Goal: Information Seeking & Learning: Learn about a topic

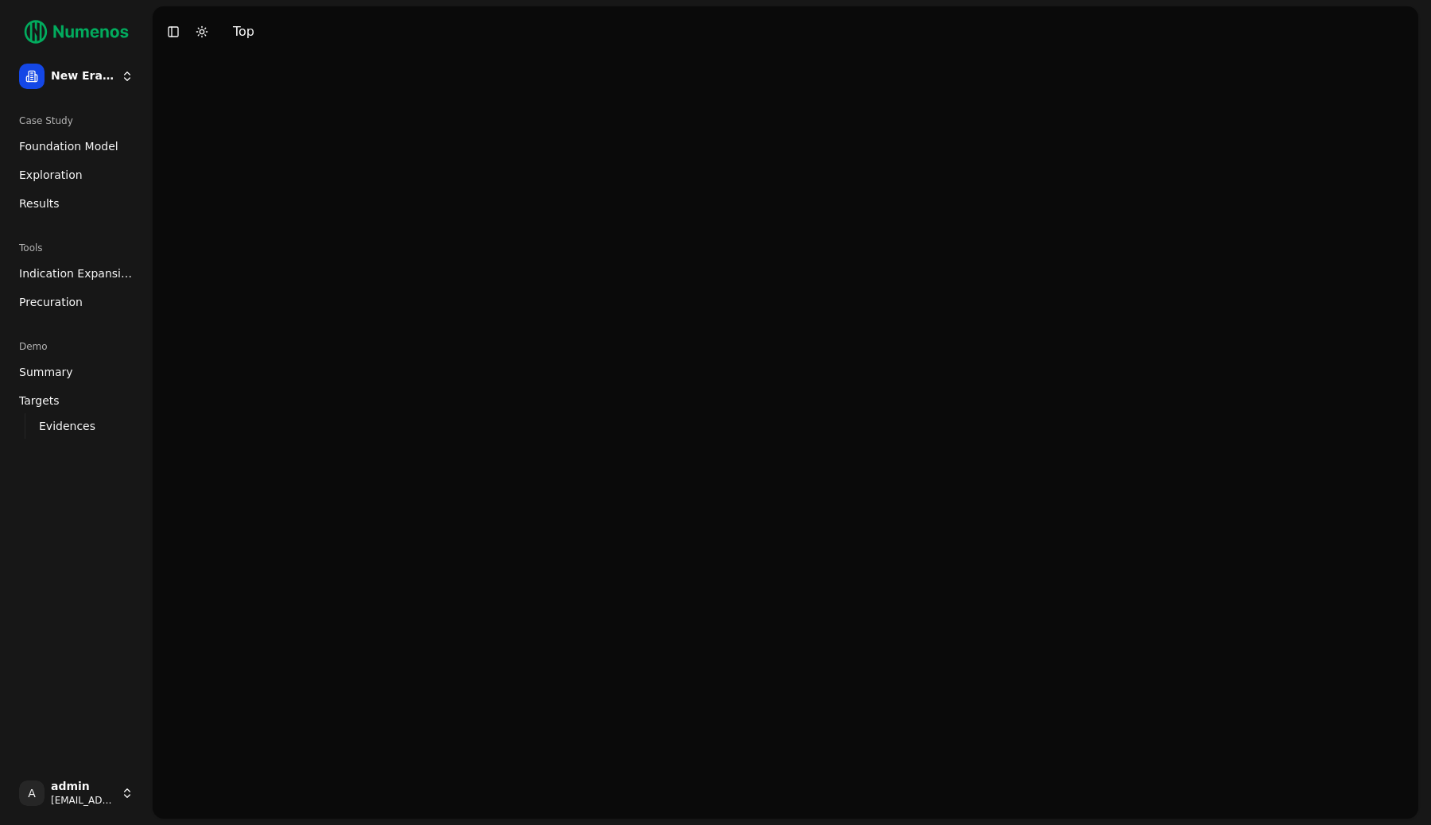
click at [114, 790] on html "New Era Therapeutics Case Study Foundation Model Exploration Results Tools Indi…" at bounding box center [715, 412] width 1431 height 825
click at [193, 799] on div "Log out" at bounding box center [232, 795] width 170 height 25
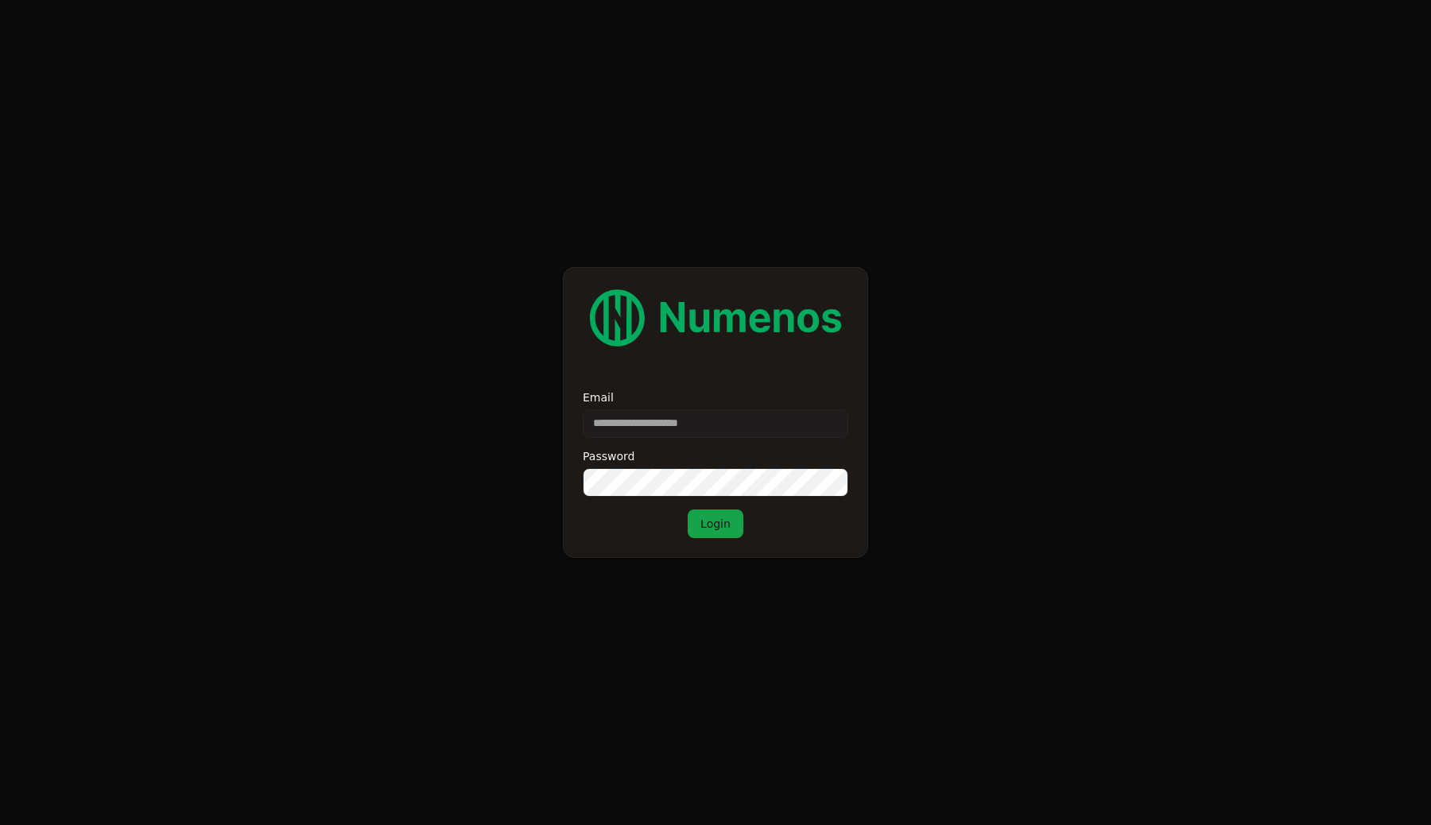
type input "**********"
click at [688, 510] on button "Login" at bounding box center [716, 524] width 56 height 29
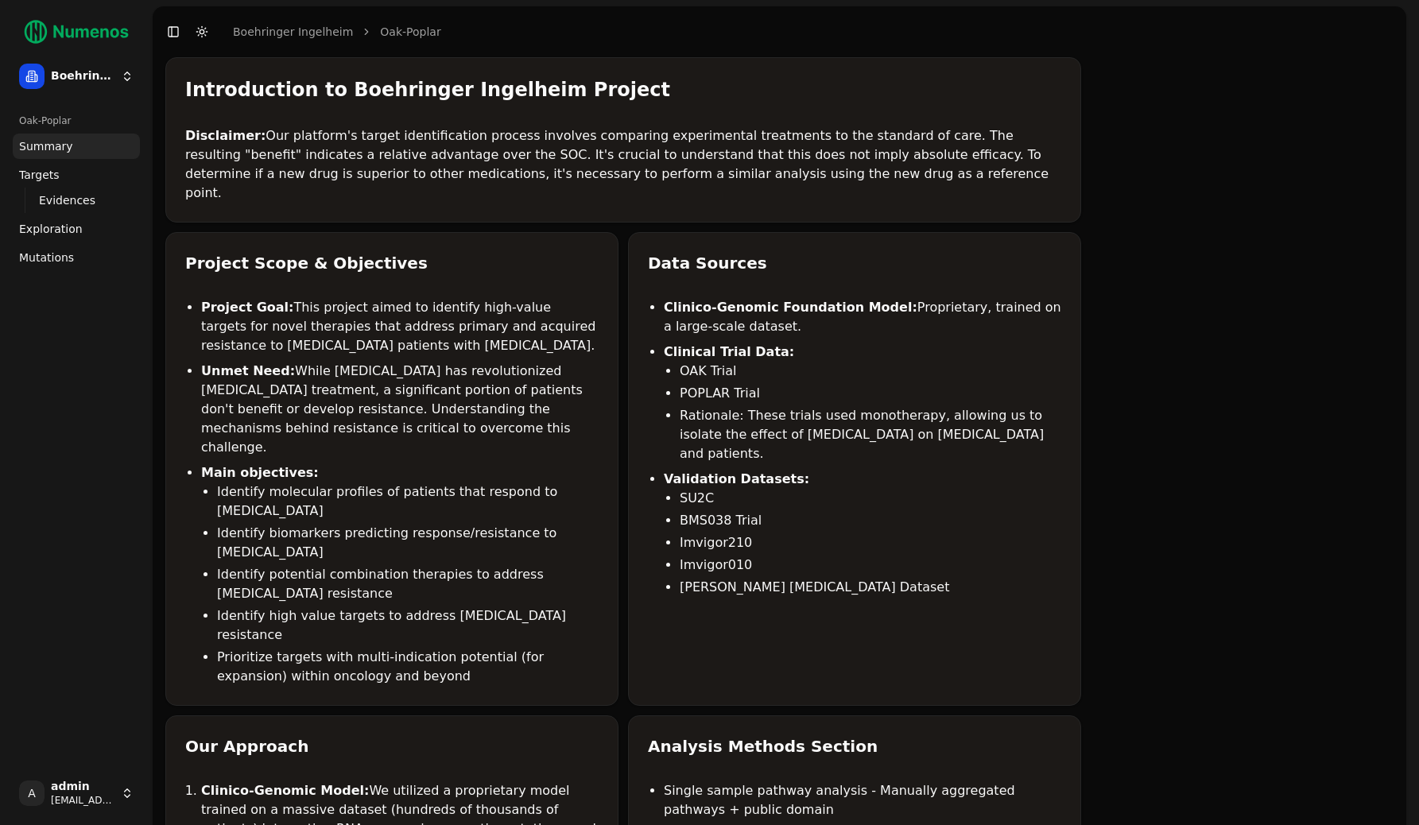
click at [76, 177] on link "Targets" at bounding box center [76, 174] width 127 height 25
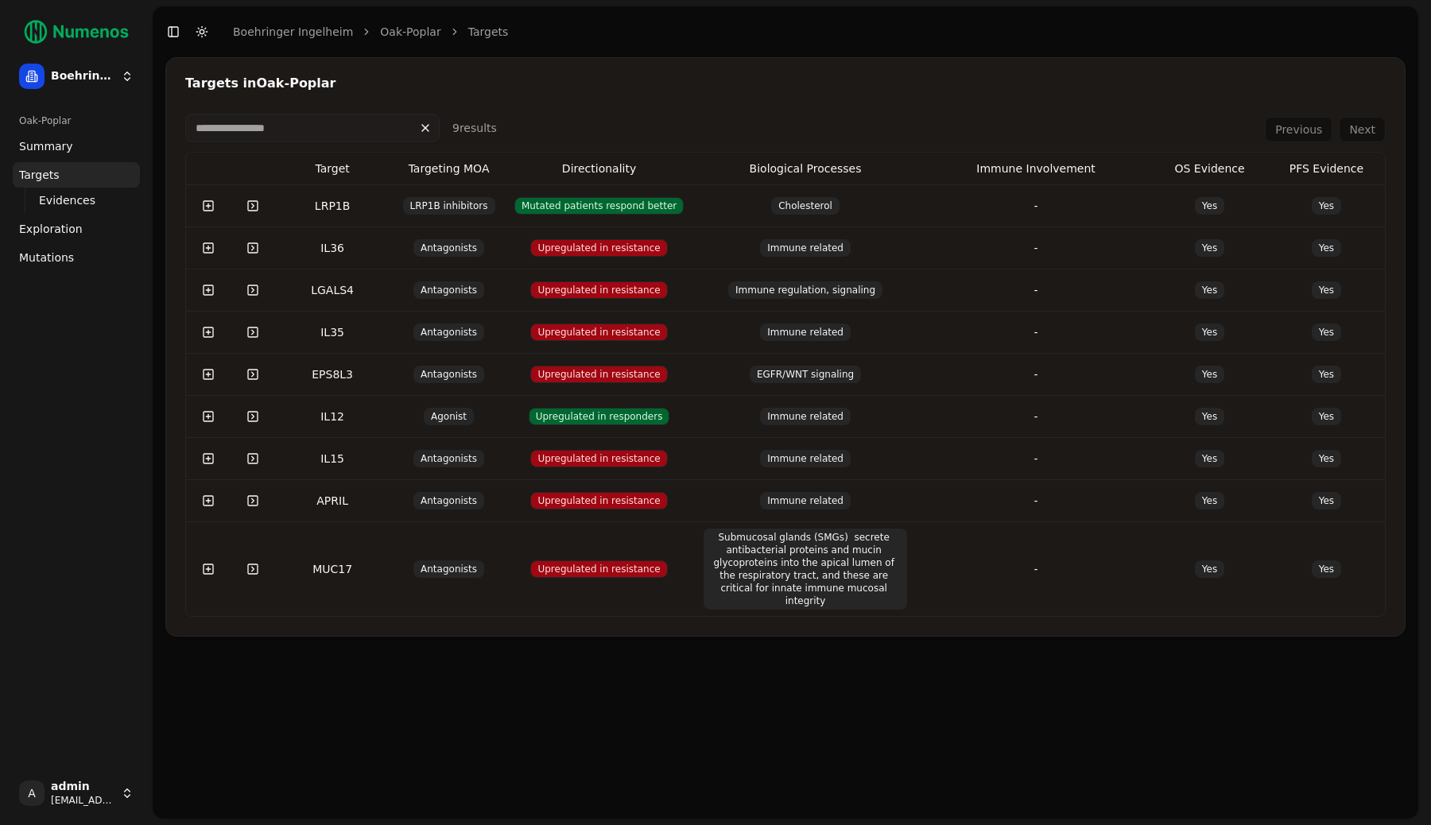
click at [207, 208] on button at bounding box center [208, 206] width 32 height 29
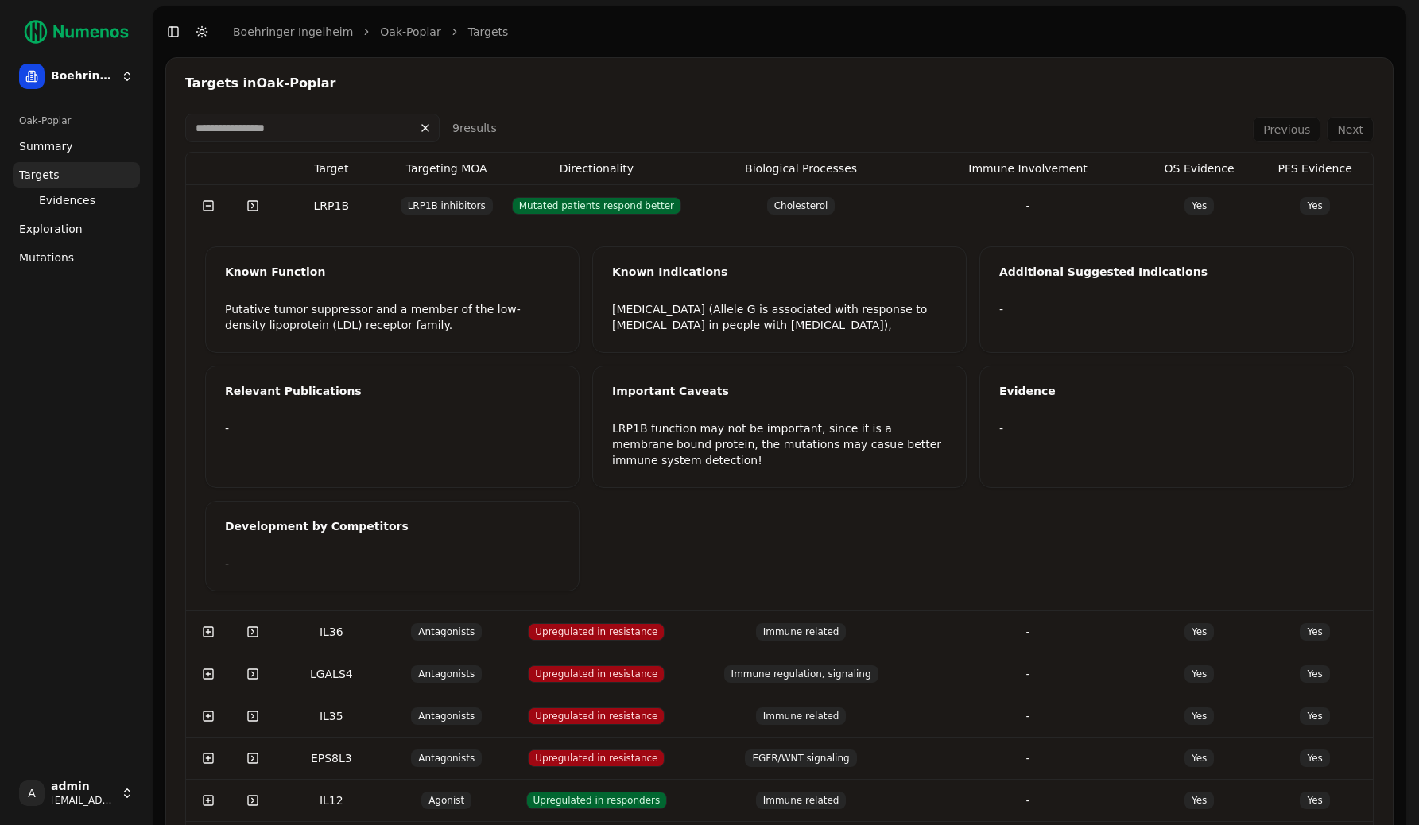
click at [207, 208] on button at bounding box center [208, 206] width 32 height 29
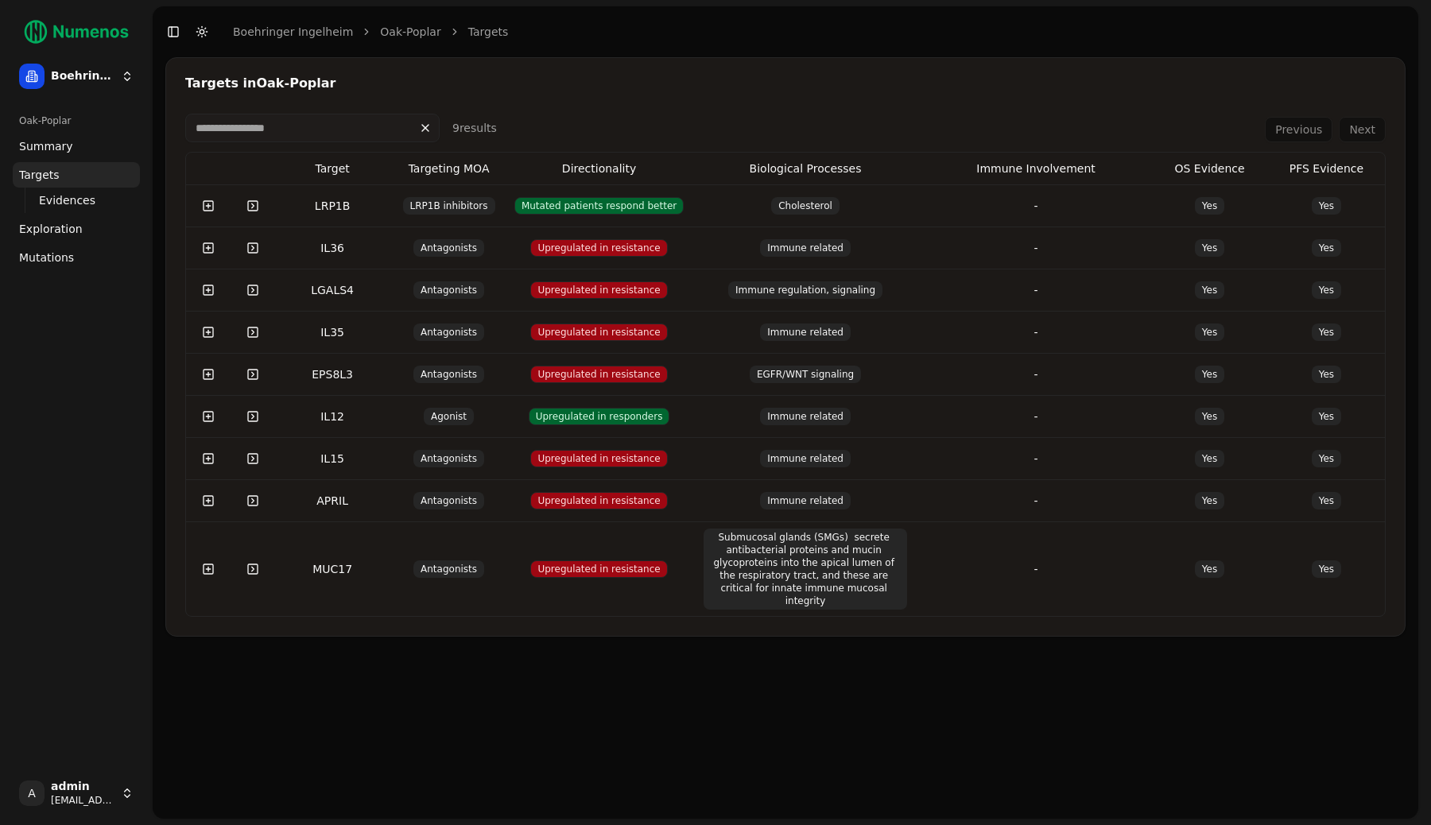
click at [213, 250] on button at bounding box center [208, 248] width 32 height 29
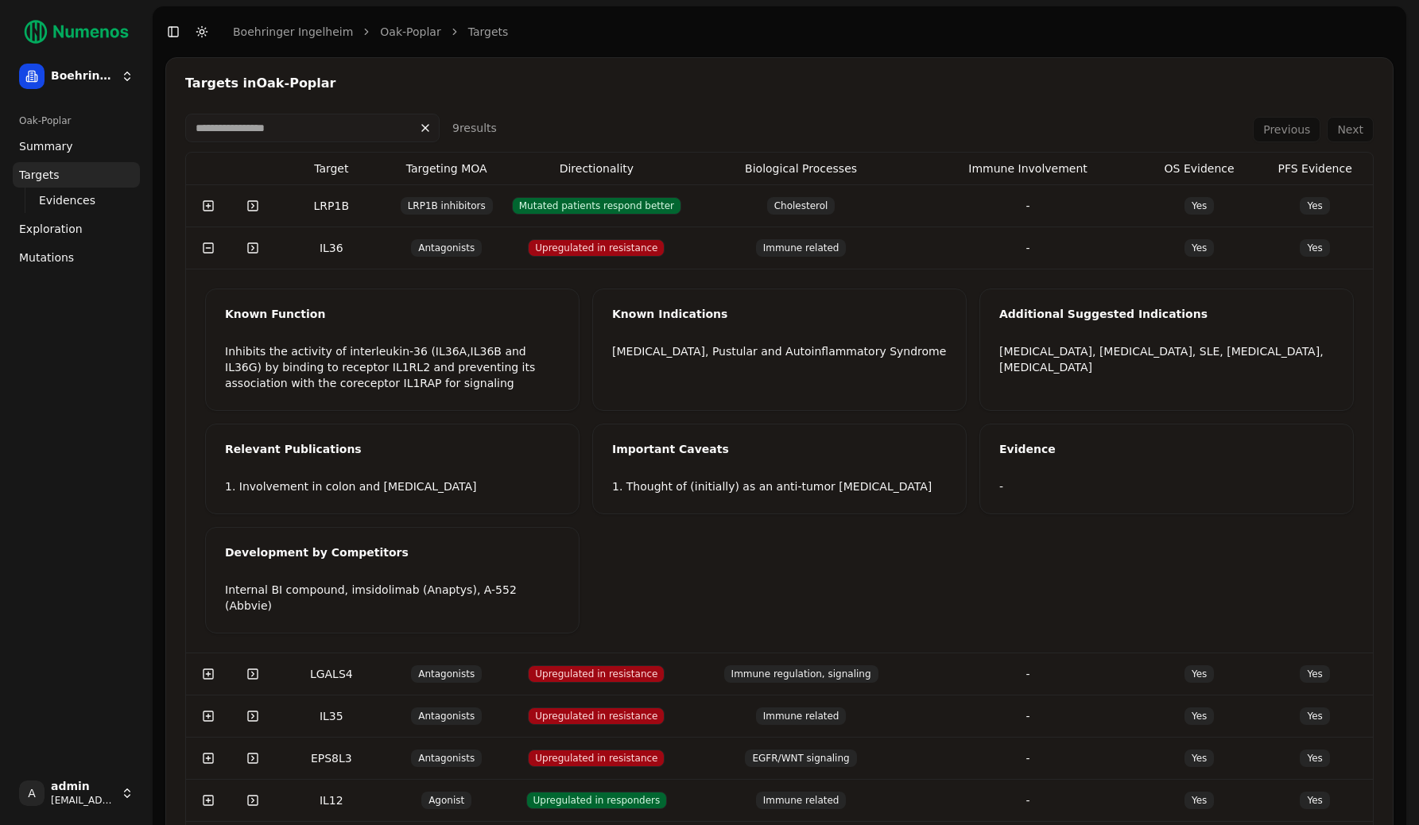
click at [213, 250] on button at bounding box center [208, 248] width 32 height 29
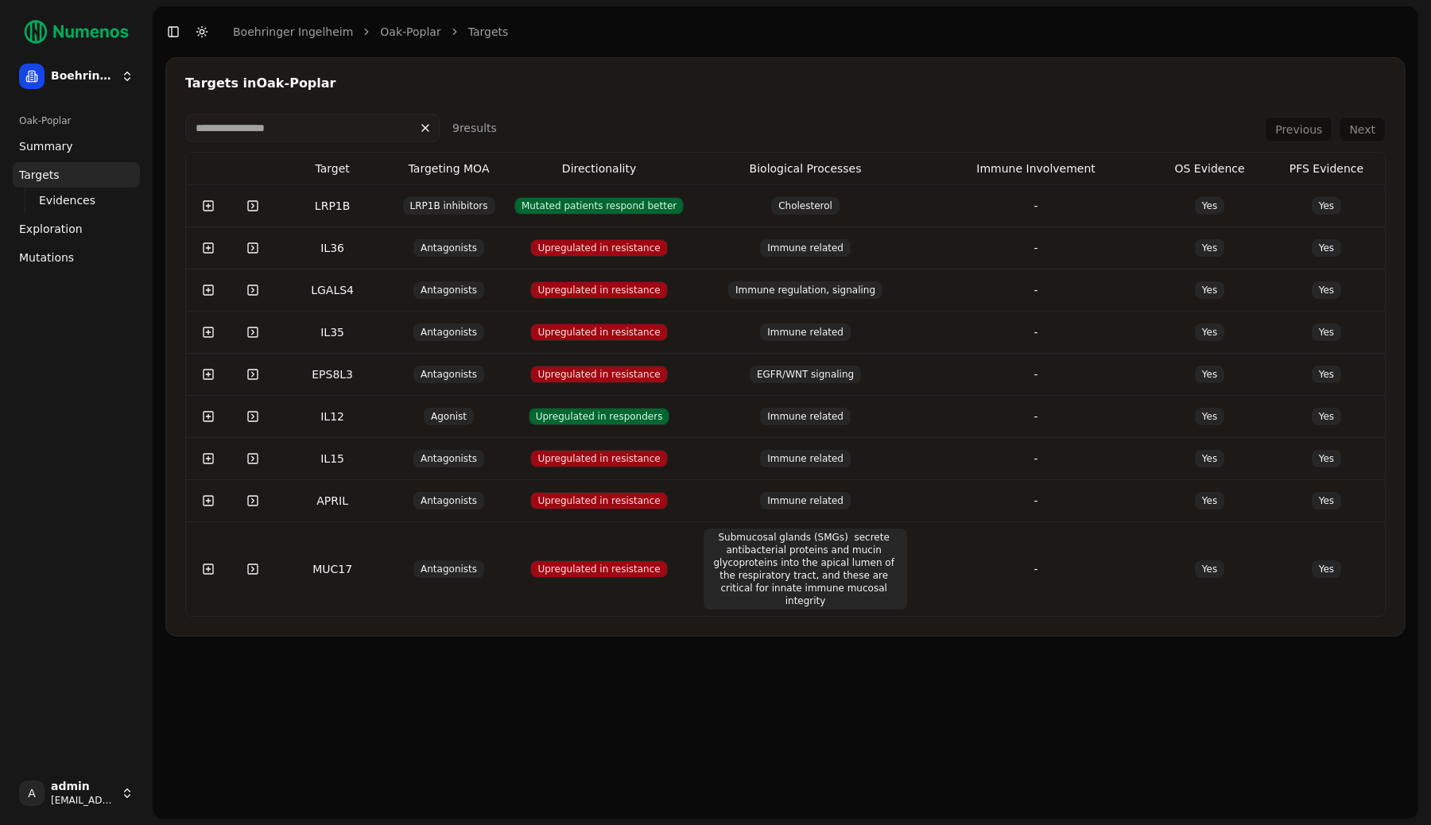
click at [204, 283] on button at bounding box center [208, 290] width 32 height 29
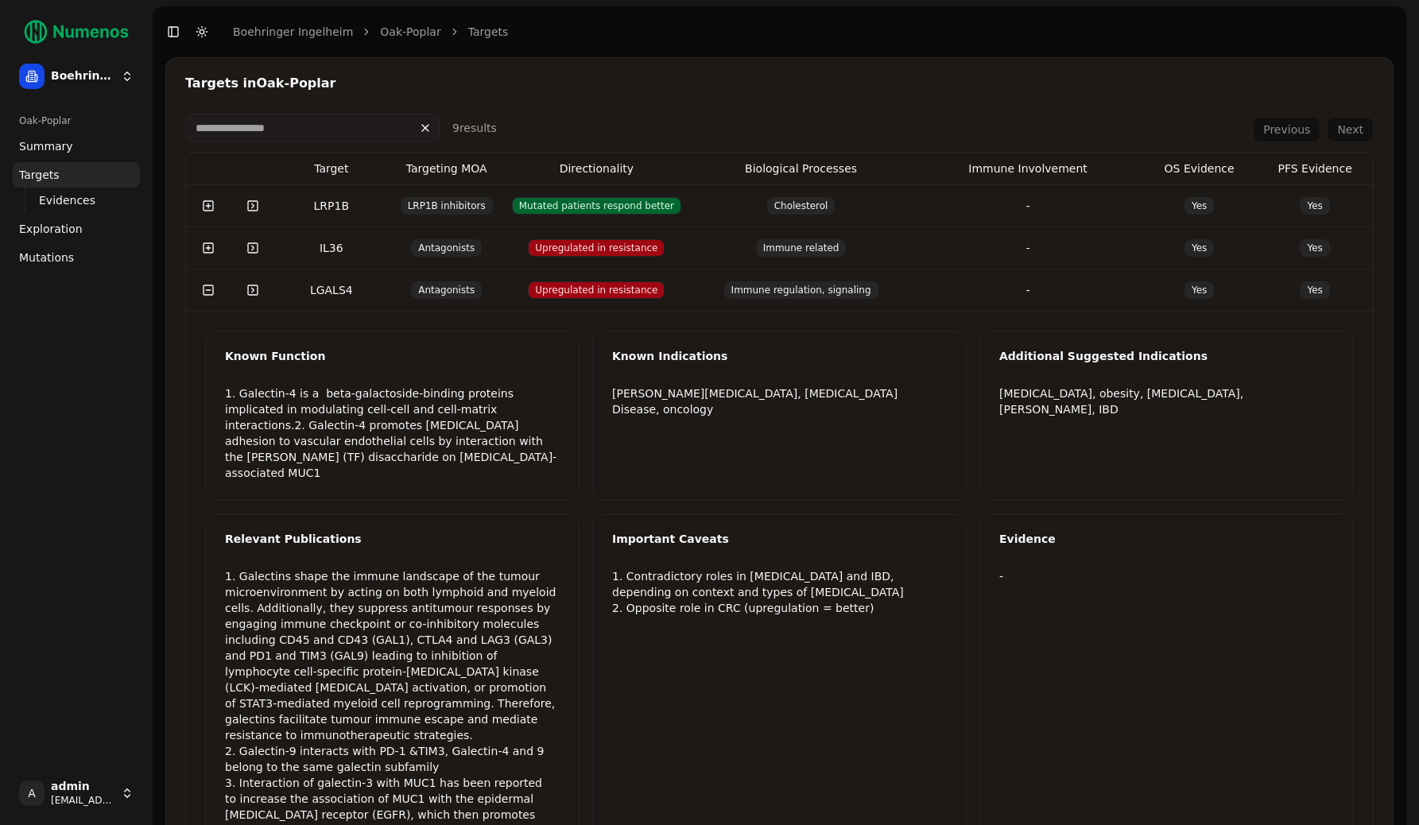
click at [204, 283] on button at bounding box center [208, 290] width 32 height 29
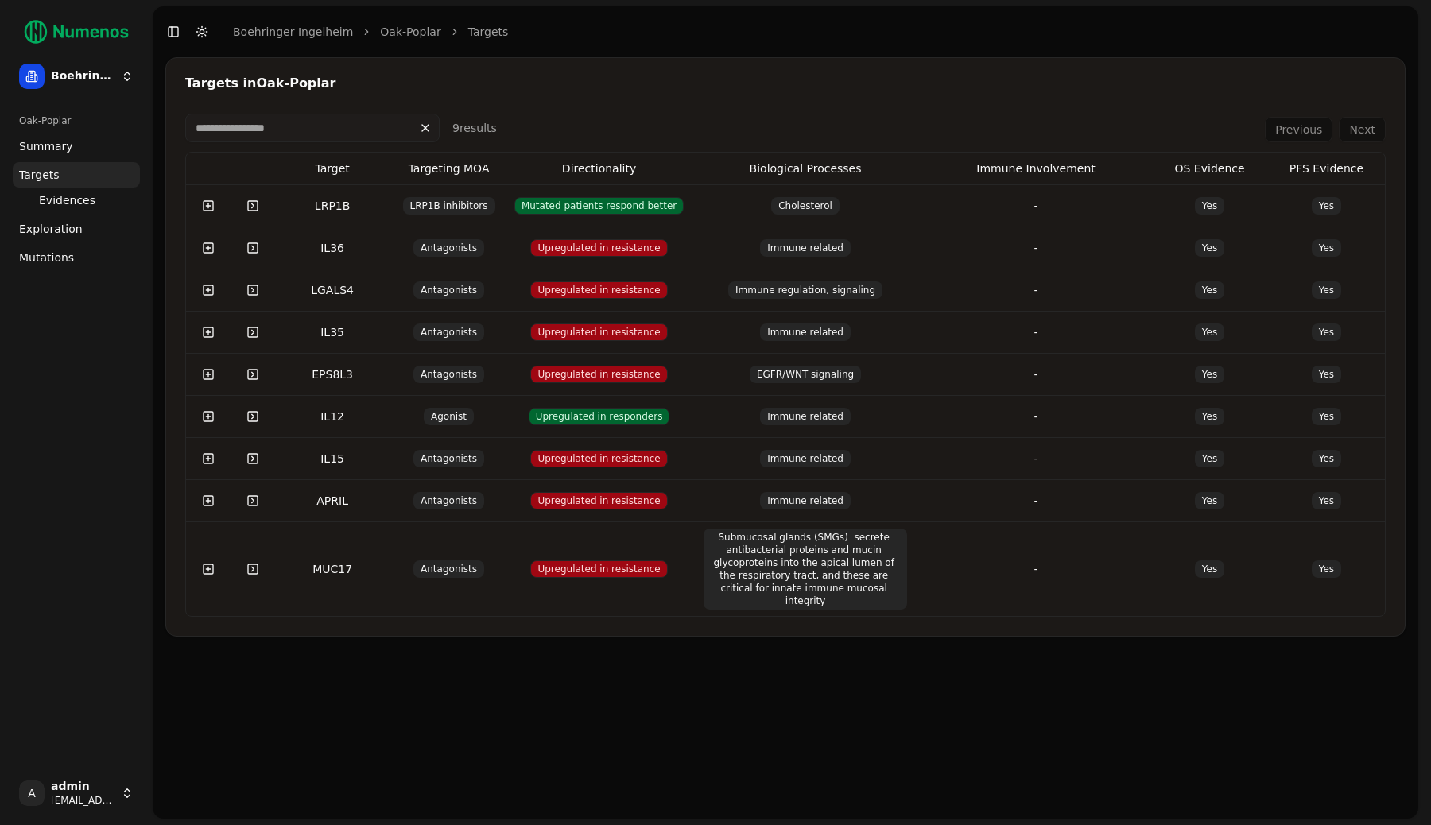
click at [256, 203] on link at bounding box center [253, 206] width 32 height 29
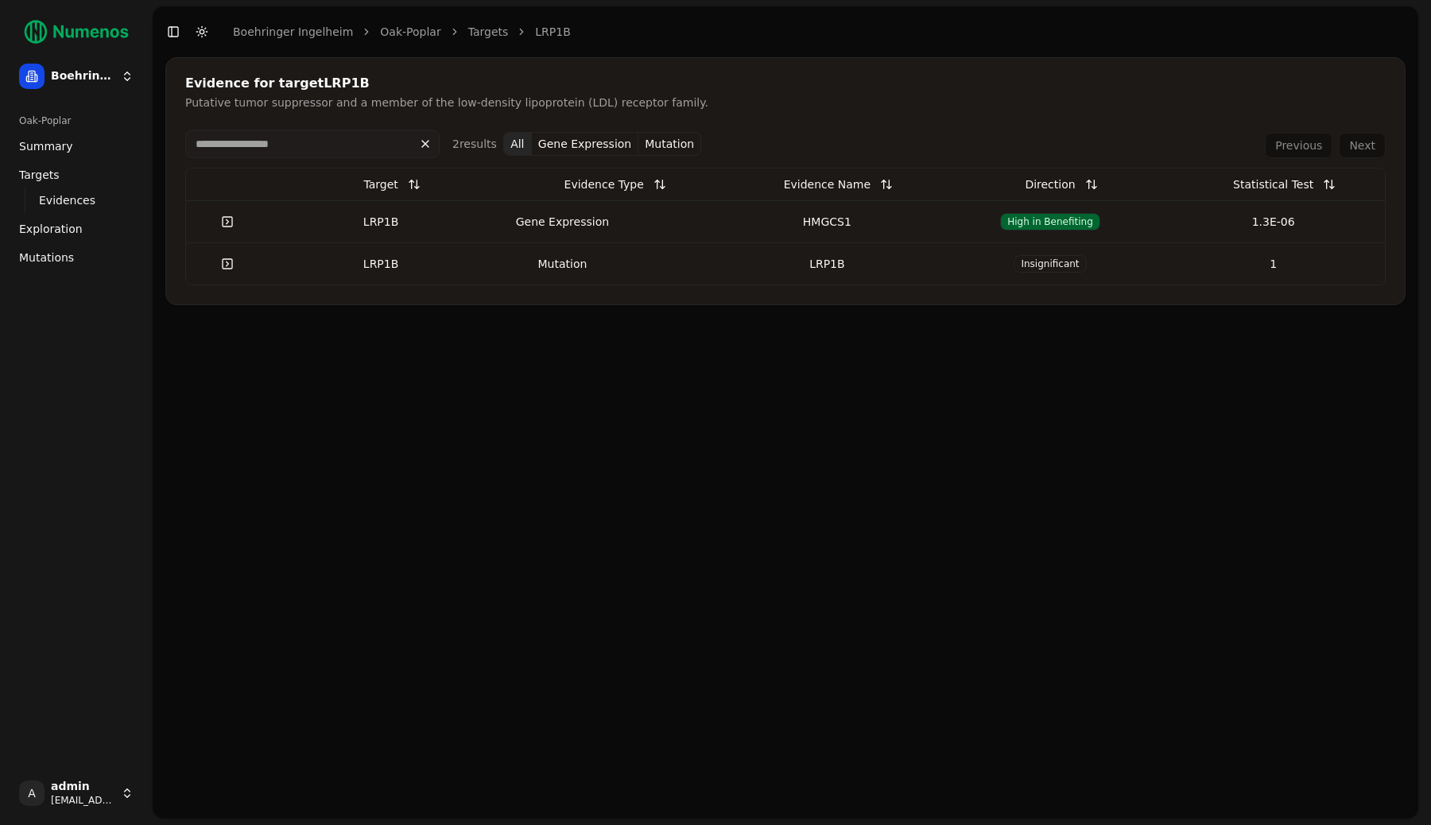
click at [235, 222] on link at bounding box center [228, 222] width 32 height 29
click at [229, 221] on link at bounding box center [228, 222] width 32 height 29
